Goal: Task Accomplishment & Management: Manage account settings

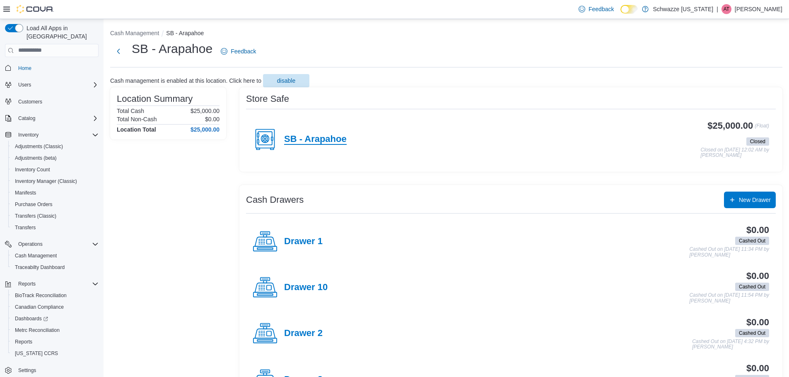
click at [315, 139] on h4 "SB - Arapahoe" at bounding box center [315, 139] width 63 height 11
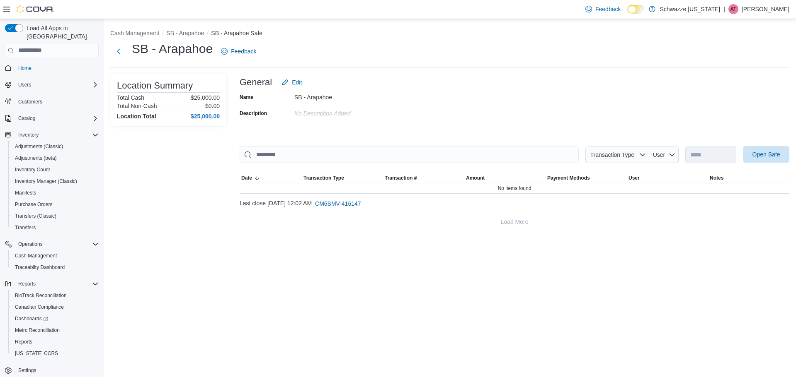
click at [770, 154] on span "Open Safe" at bounding box center [766, 154] width 28 height 8
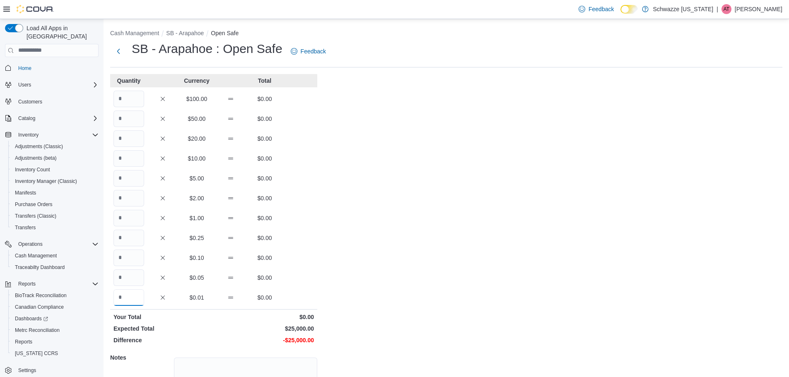
click at [134, 302] on input "Quantity" at bounding box center [129, 298] width 31 height 17
click at [140, 220] on input "Quantity" at bounding box center [129, 218] width 31 height 17
type input "*****"
click at [357, 252] on div "Cash Management SB - Arapahoe Open Safe SB - Arapahoe : Open Safe Feedback Quan…" at bounding box center [447, 235] width 686 height 432
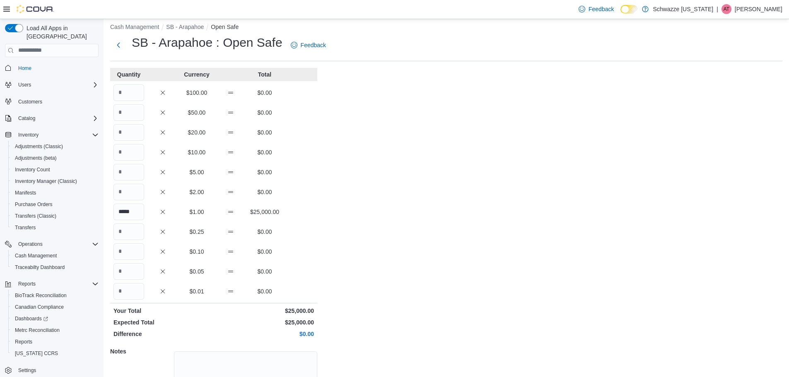
scroll to position [74, 0]
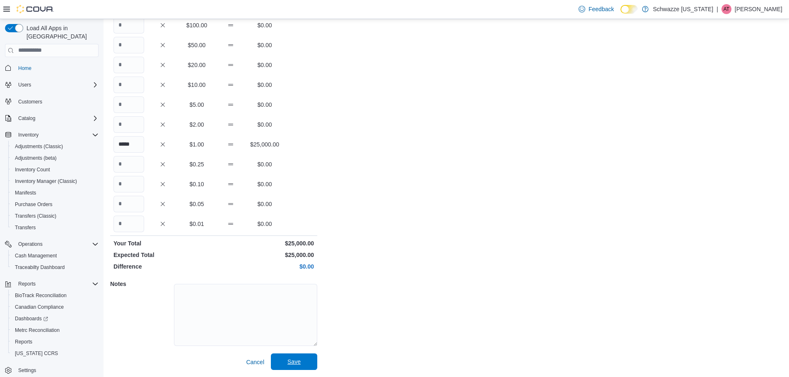
click at [285, 365] on span "Save" at bounding box center [294, 362] width 36 height 17
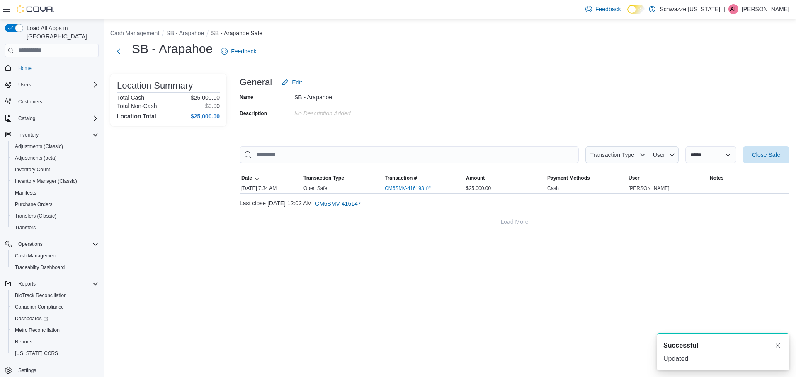
click at [775, 10] on p "Alex Trevino" at bounding box center [765, 9] width 48 height 10
click at [748, 79] on button "Sign Out" at bounding box center [747, 80] width 76 height 13
